Goal: Navigation & Orientation: Find specific page/section

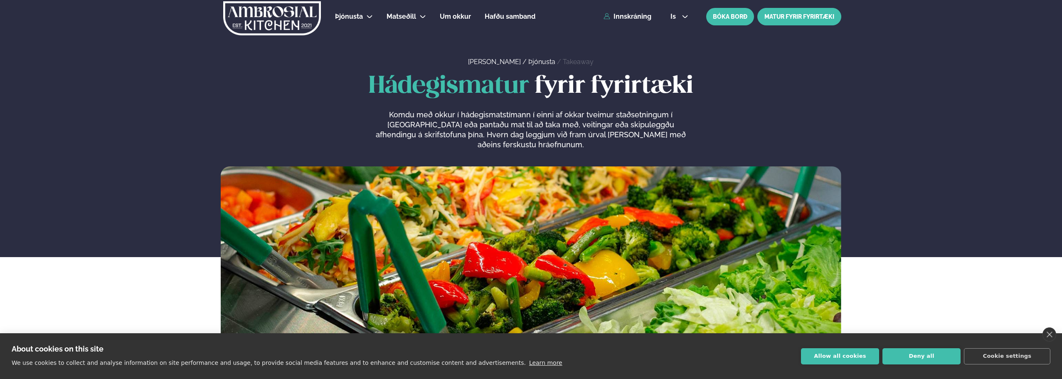
click at [780, 14] on link "MATUR FYRIR FYRIRTÆKI" at bounding box center [799, 16] width 84 height 17
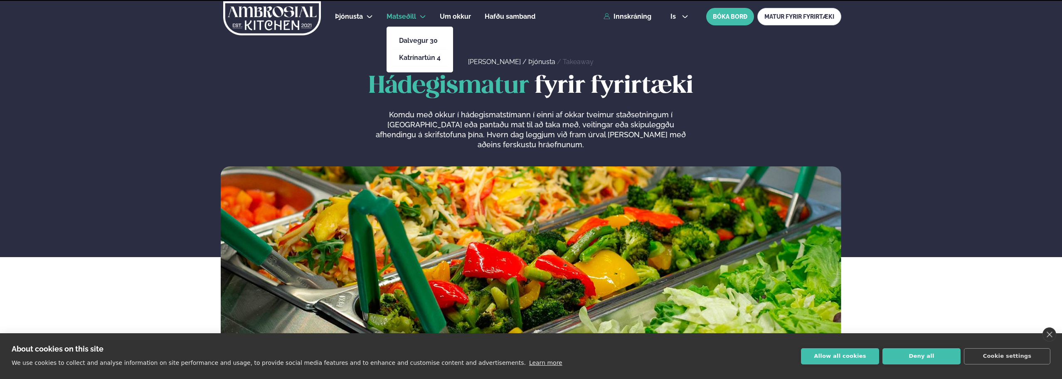
click at [403, 12] on span "Matseðill" at bounding box center [401, 16] width 30 height 8
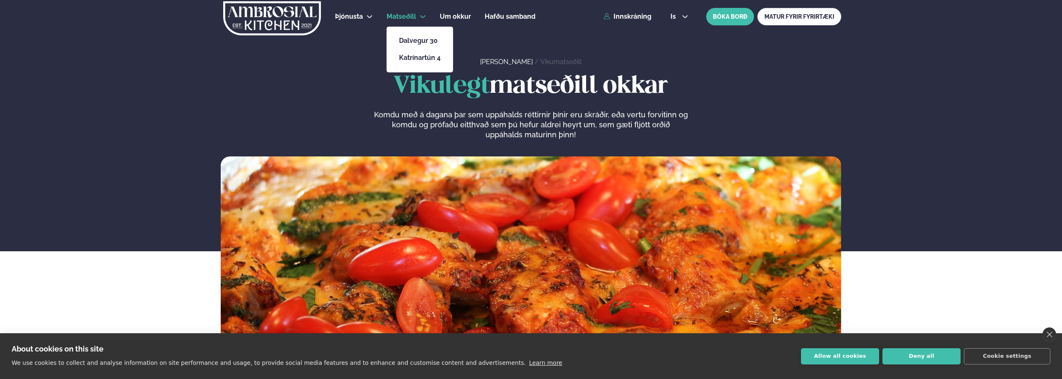
click at [396, 12] on link "Matseðill" at bounding box center [401, 17] width 30 height 10
click at [406, 39] on link "Dalvegur 30" at bounding box center [420, 40] width 42 height 7
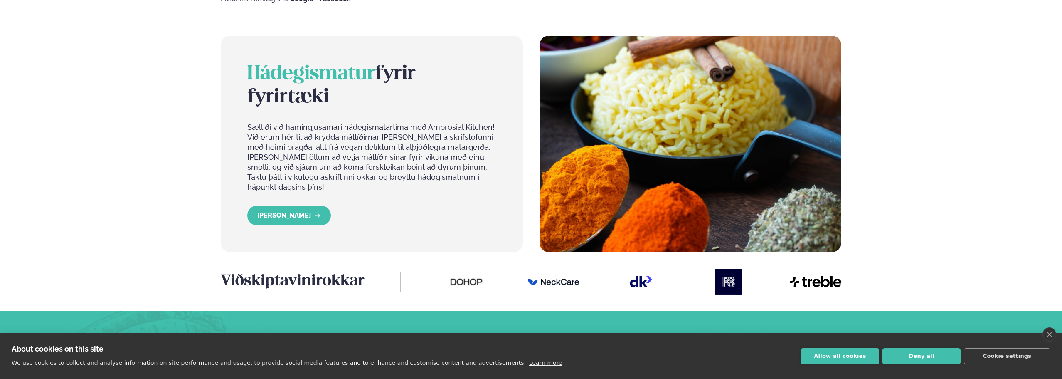
scroll to position [914, 0]
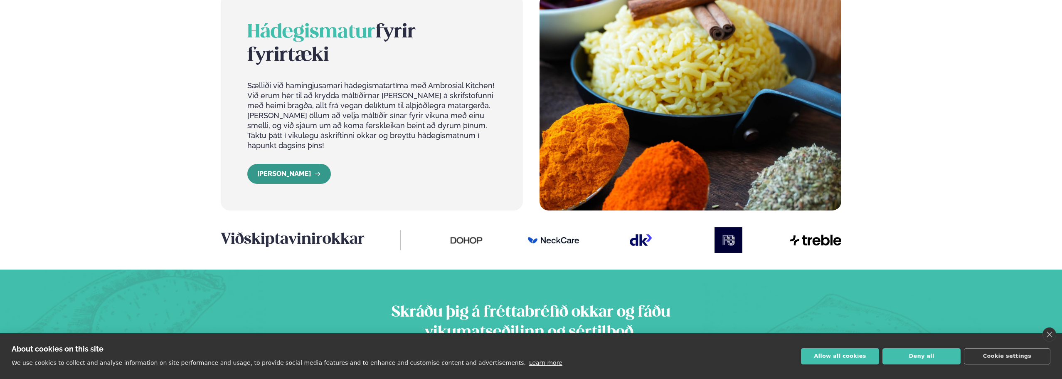
click at [280, 164] on link "[PERSON_NAME]" at bounding box center [289, 174] width 84 height 20
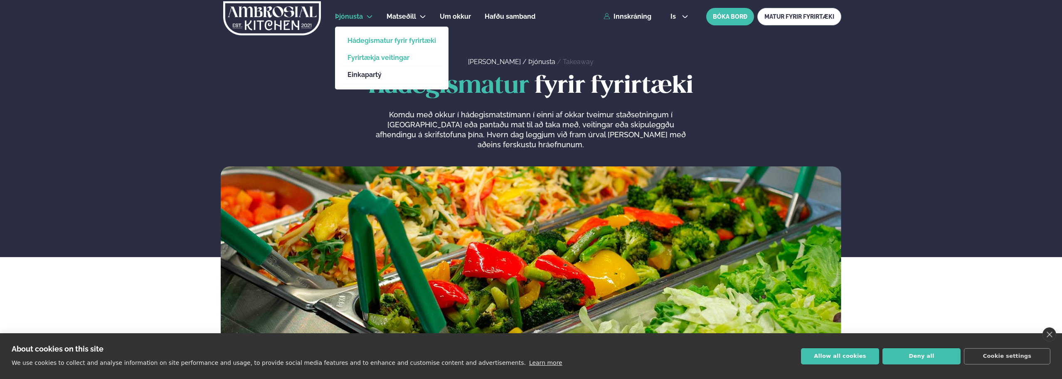
click at [376, 54] on link "Fyrirtækja veitingar" at bounding box center [391, 57] width 89 height 7
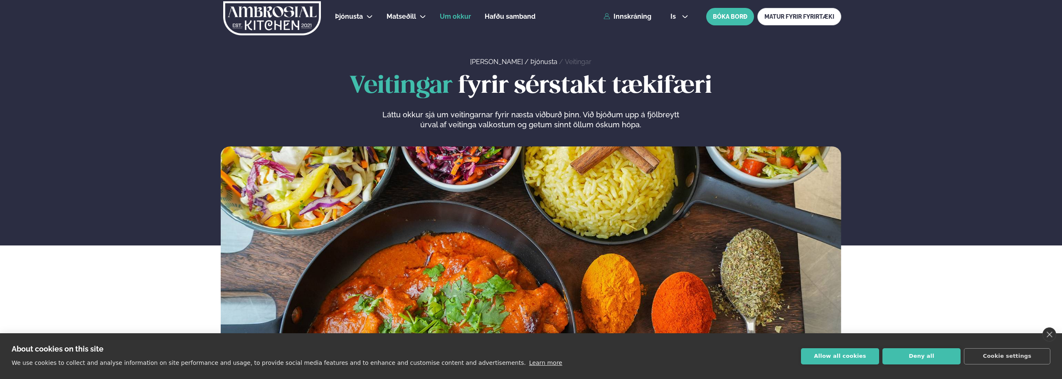
click at [457, 17] on span "Um okkur" at bounding box center [455, 16] width 31 height 8
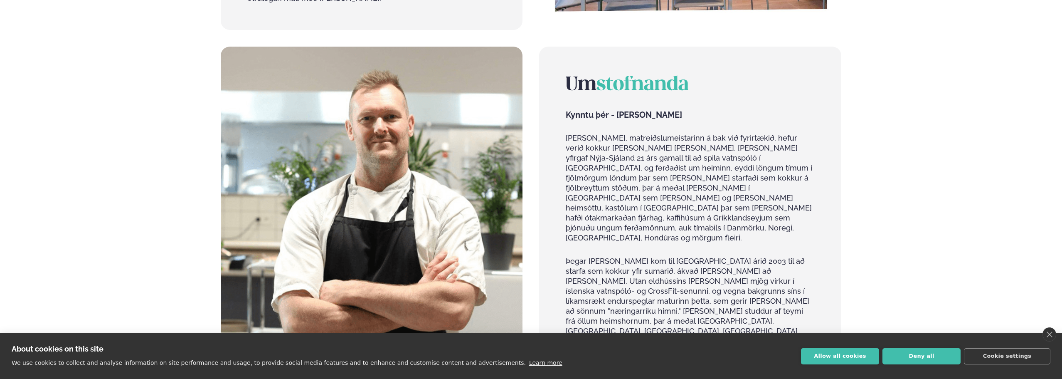
scroll to position [665, 0]
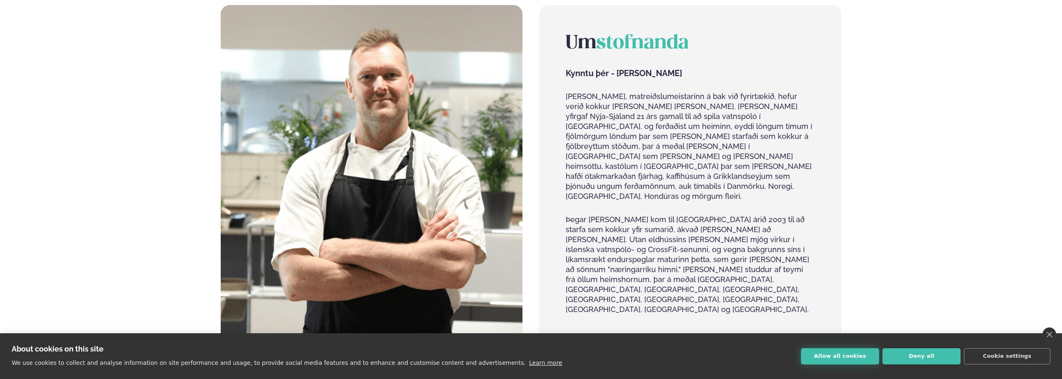
click at [844, 354] on button "Allow all cookies" at bounding box center [840, 356] width 78 height 16
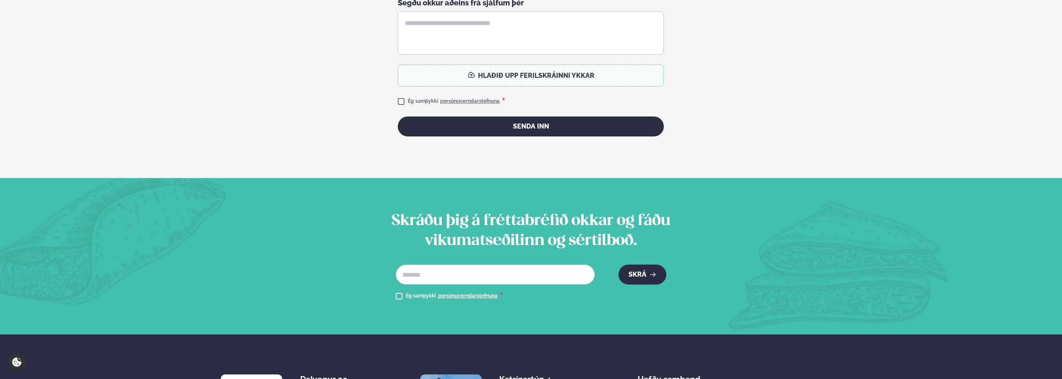
scroll to position [2140, 0]
